Goal: Navigation & Orientation: Find specific page/section

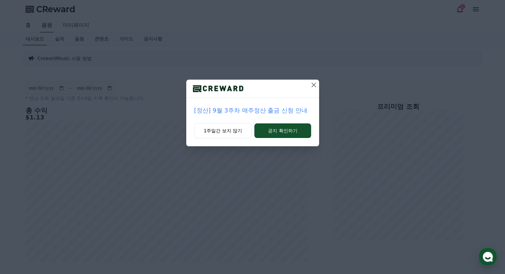
click at [316, 83] on icon at bounding box center [314, 85] width 8 height 8
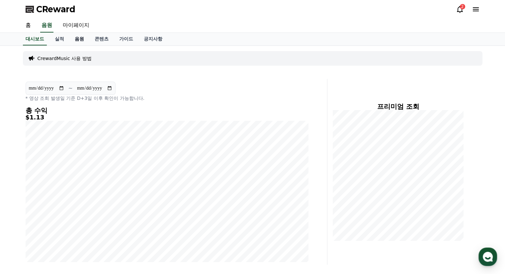
click at [79, 37] on link "음원" at bounding box center [79, 39] width 20 height 13
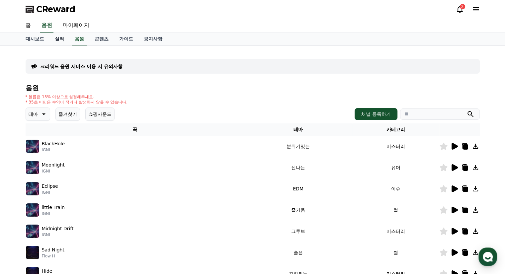
click at [62, 39] on link "실적" at bounding box center [59, 39] width 20 height 13
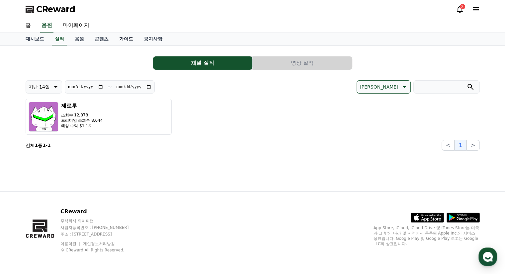
click at [114, 41] on link "가이드" at bounding box center [126, 39] width 25 height 13
